Goal: Information Seeking & Learning: Learn about a topic

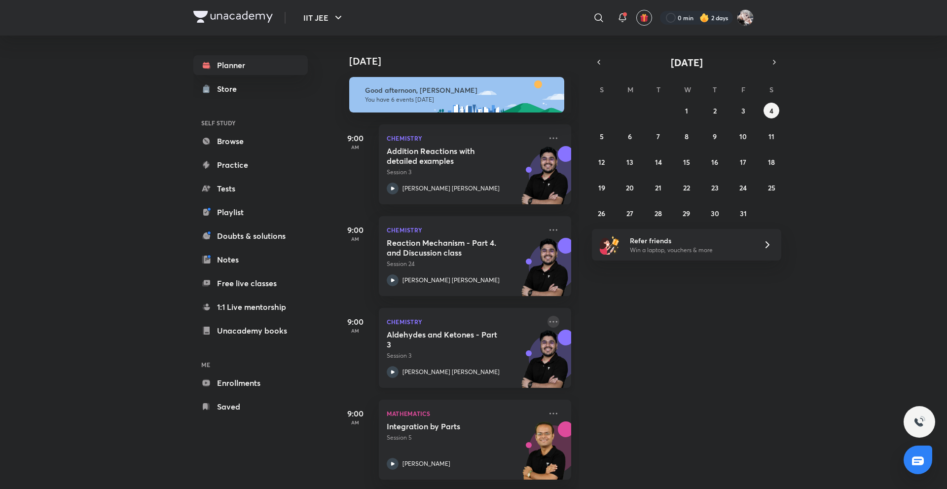
click at [549, 322] on icon at bounding box center [553, 321] width 8 height 1
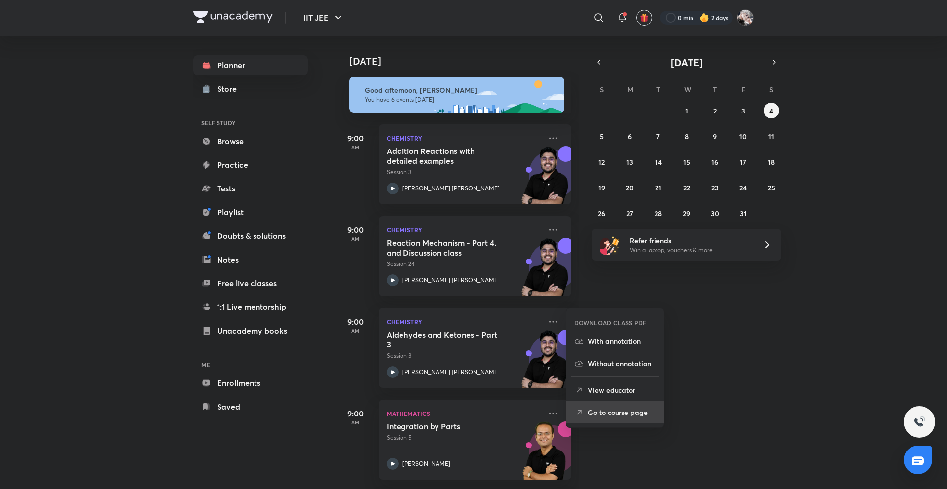
click at [614, 416] on p "Go to course page" at bounding box center [622, 412] width 68 height 10
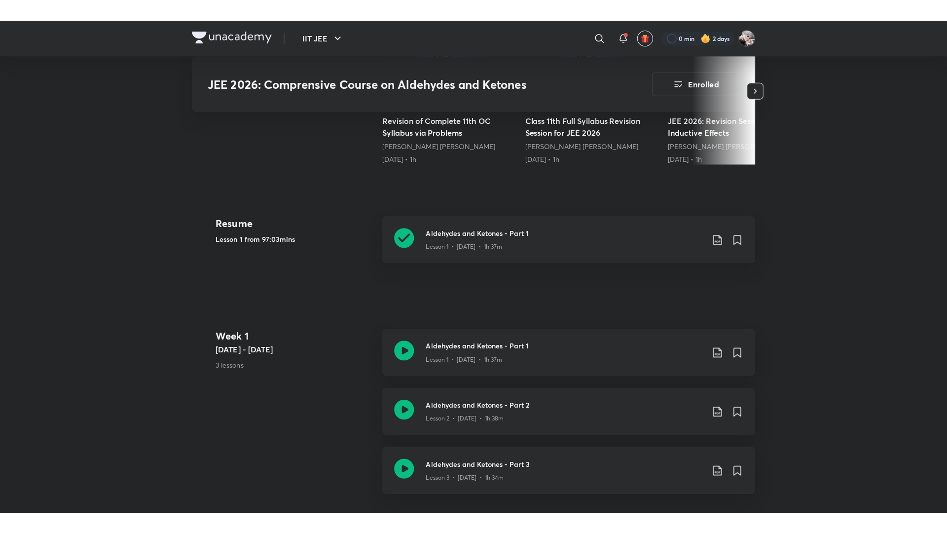
scroll to position [371, 0]
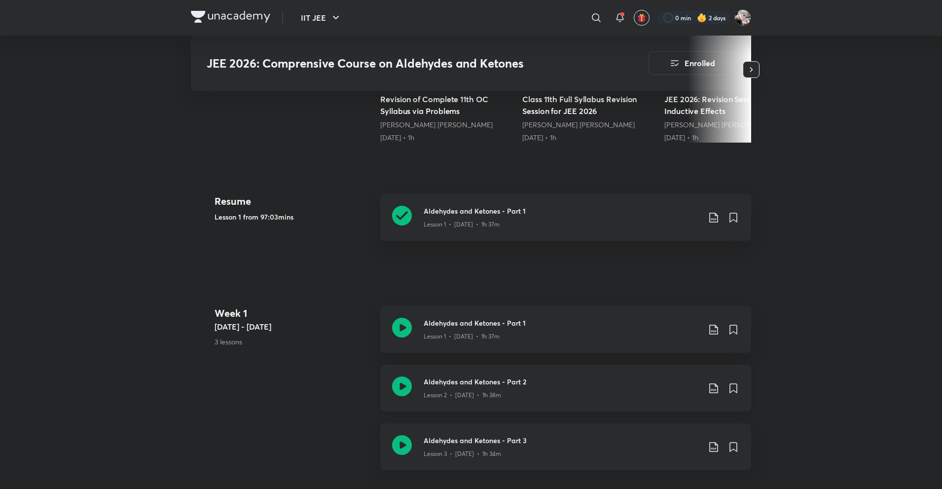
click at [558, 377] on h3 "Aldehydes and Ketones - Part 2" at bounding box center [562, 381] width 276 height 10
